Goal: Task Accomplishment & Management: Manage account settings

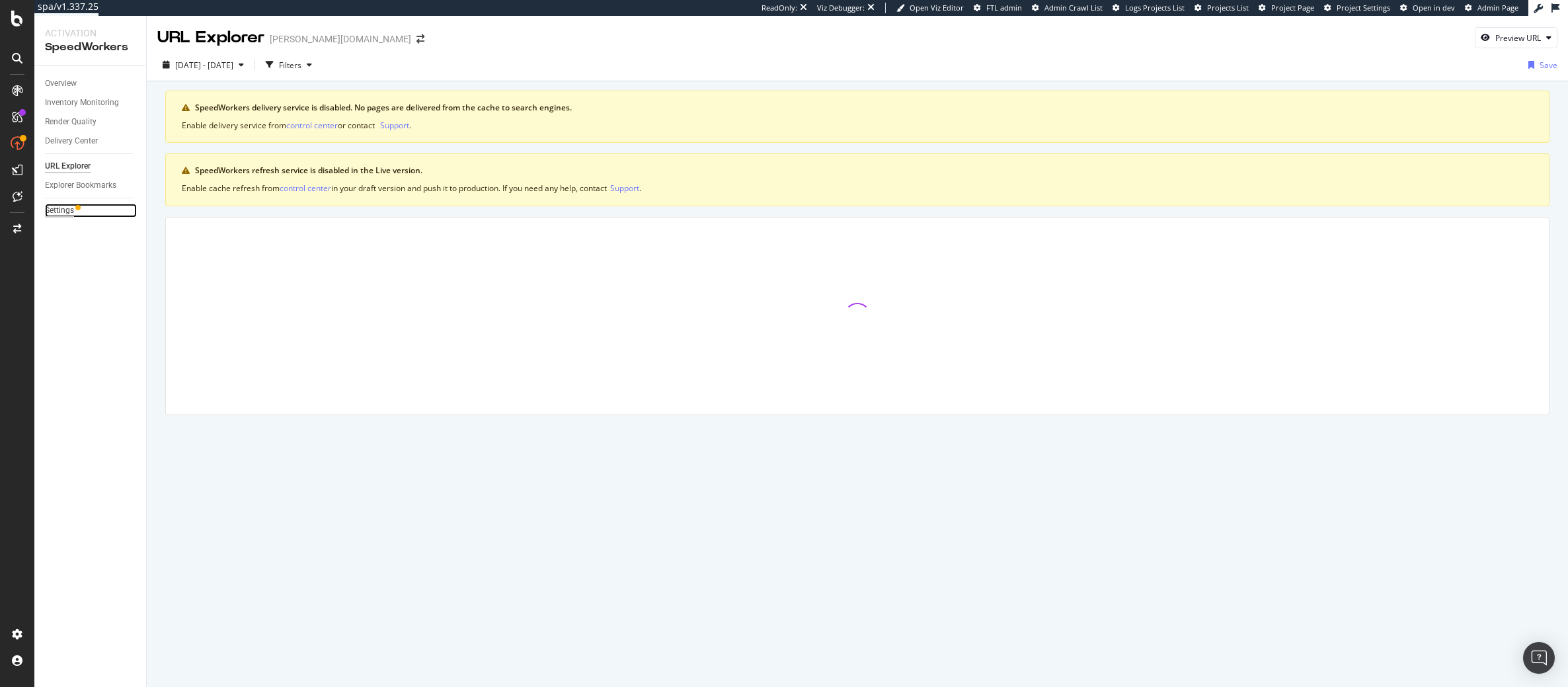
click at [69, 208] on div "Settings" at bounding box center [59, 210] width 29 height 14
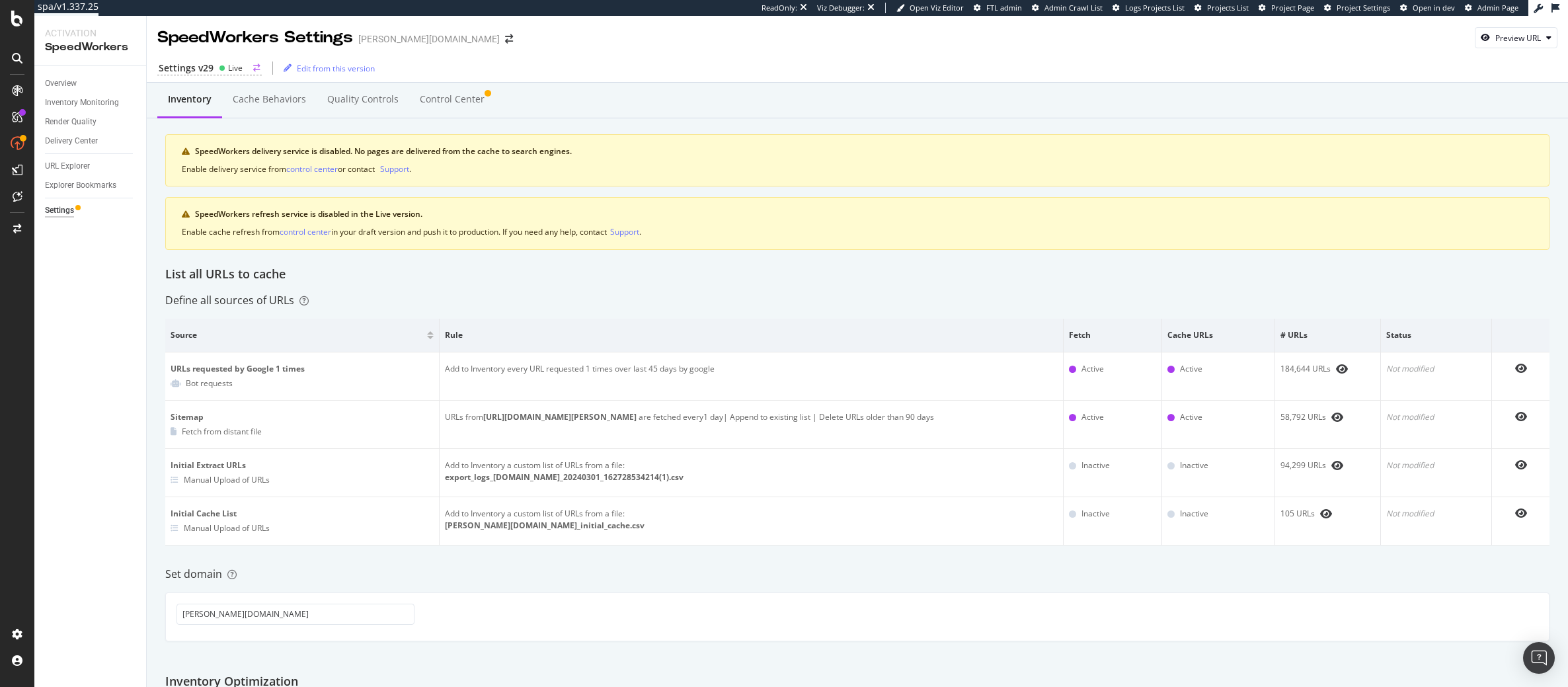
click at [221, 73] on div "Live" at bounding box center [231, 68] width 24 height 12
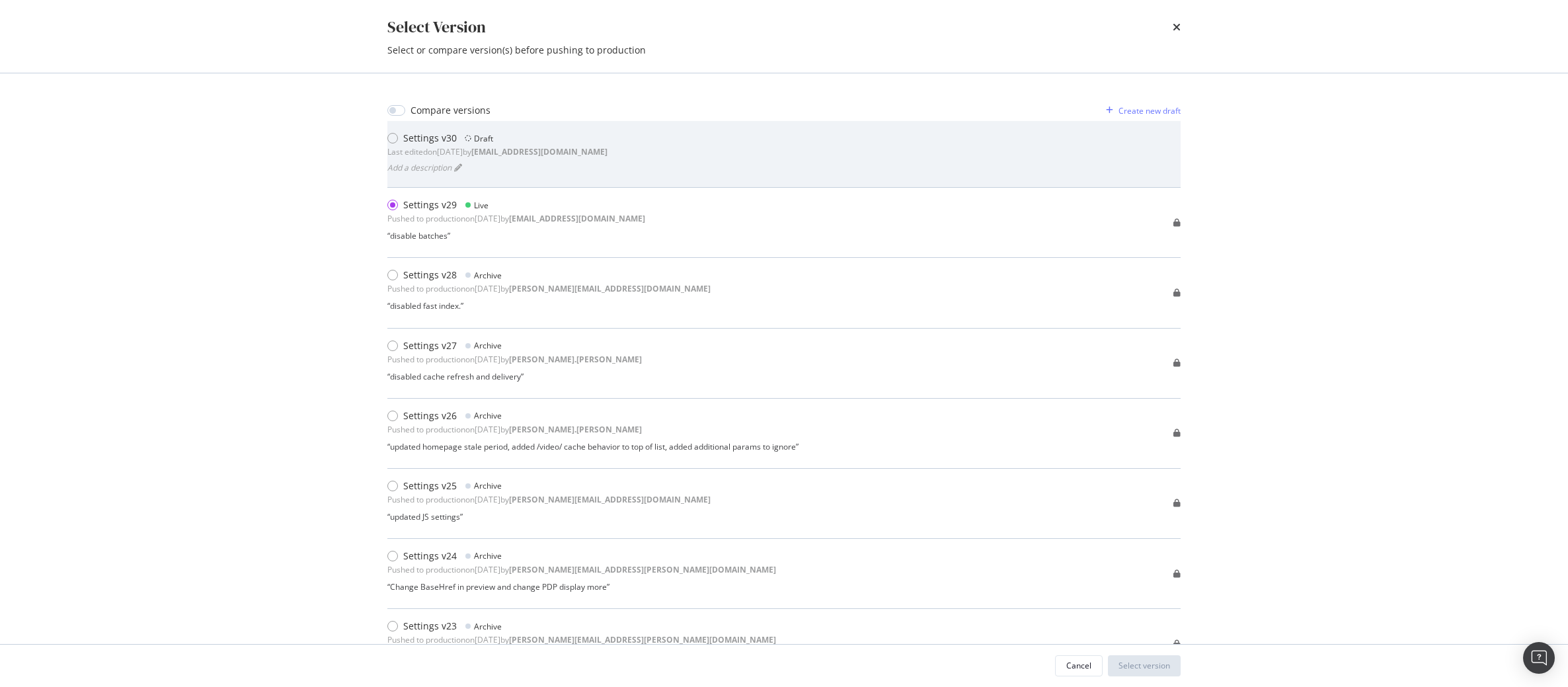
click at [428, 142] on div "Settings v30" at bounding box center [430, 138] width 53 height 13
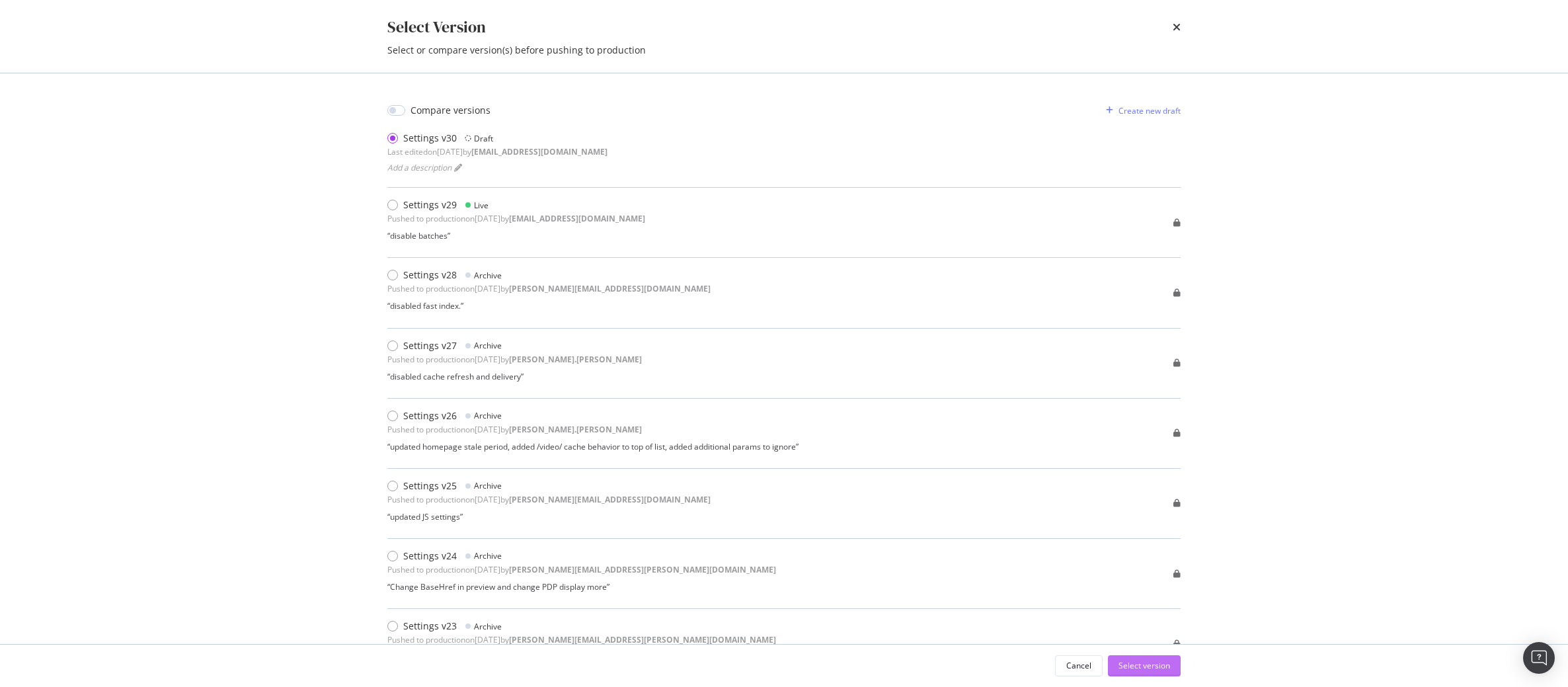
click at [1154, 668] on div "Select version" at bounding box center [1144, 665] width 52 height 12
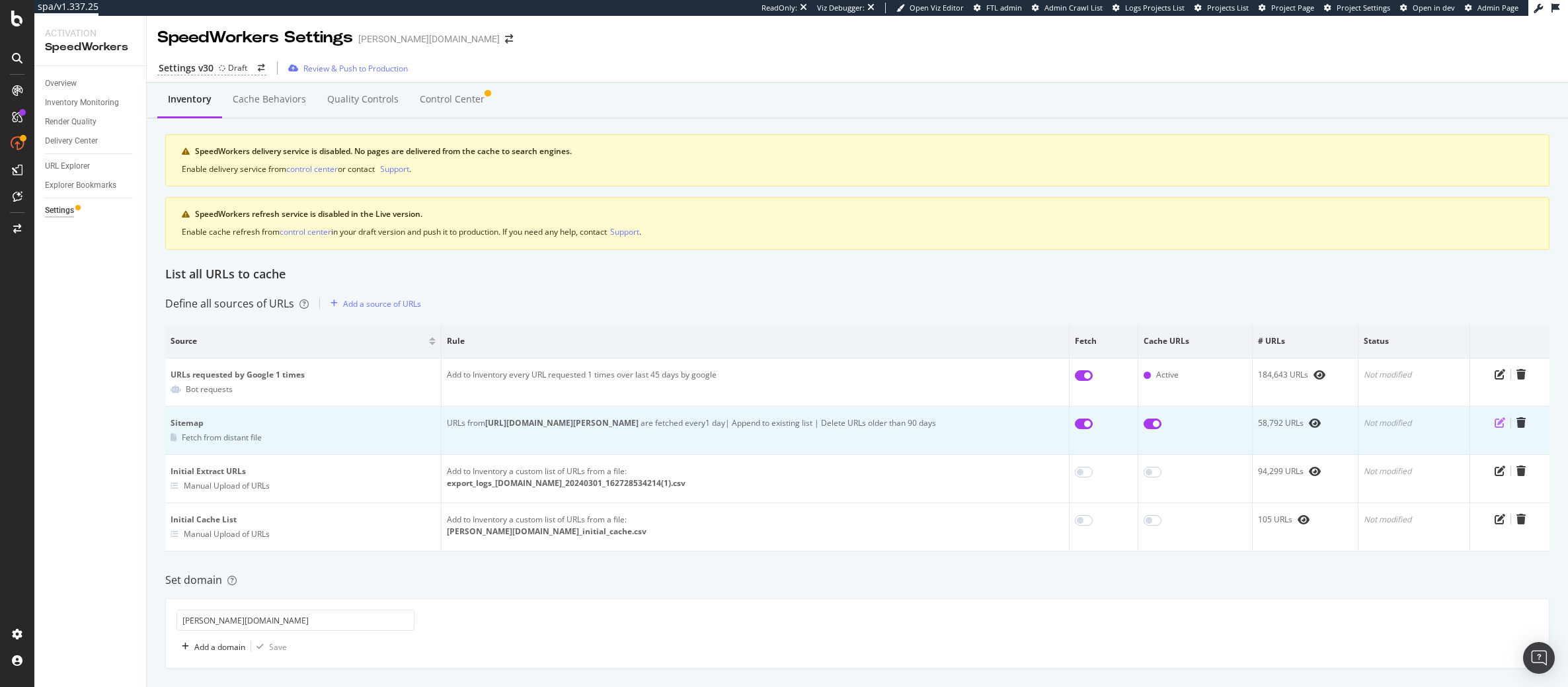
click at [1495, 423] on icon "pen-to-square" at bounding box center [1500, 423] width 11 height 11
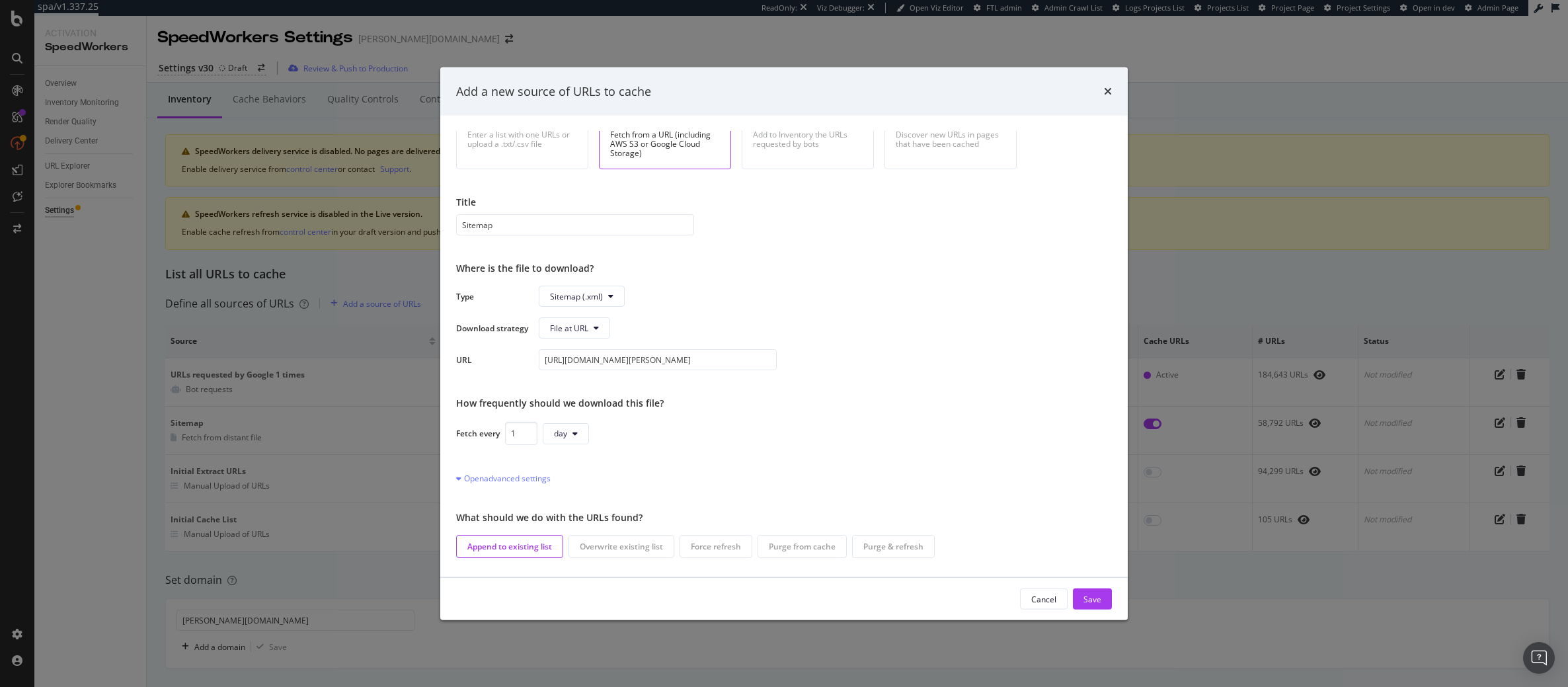
scroll to position [86, 0]
